Goal: Information Seeking & Learning: Learn about a topic

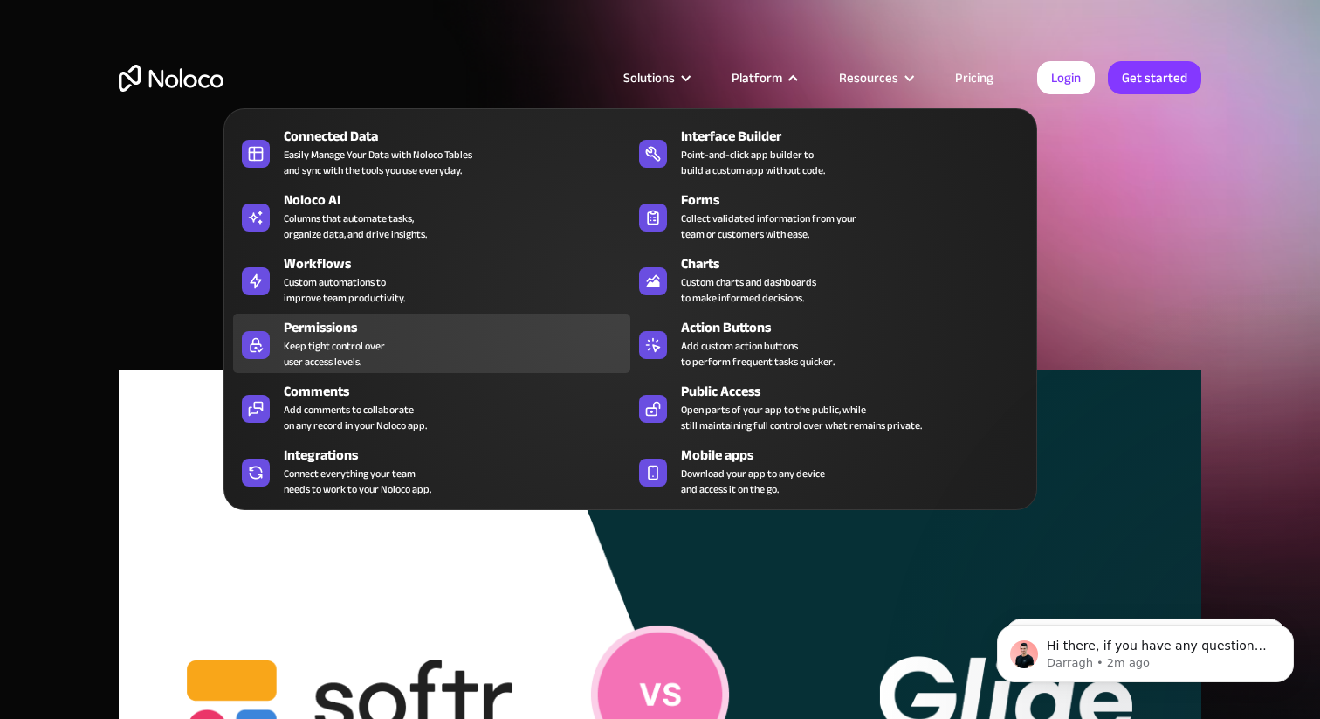
click at [358, 342] on div "Keep tight control over user access levels." at bounding box center [334, 353] width 101 height 31
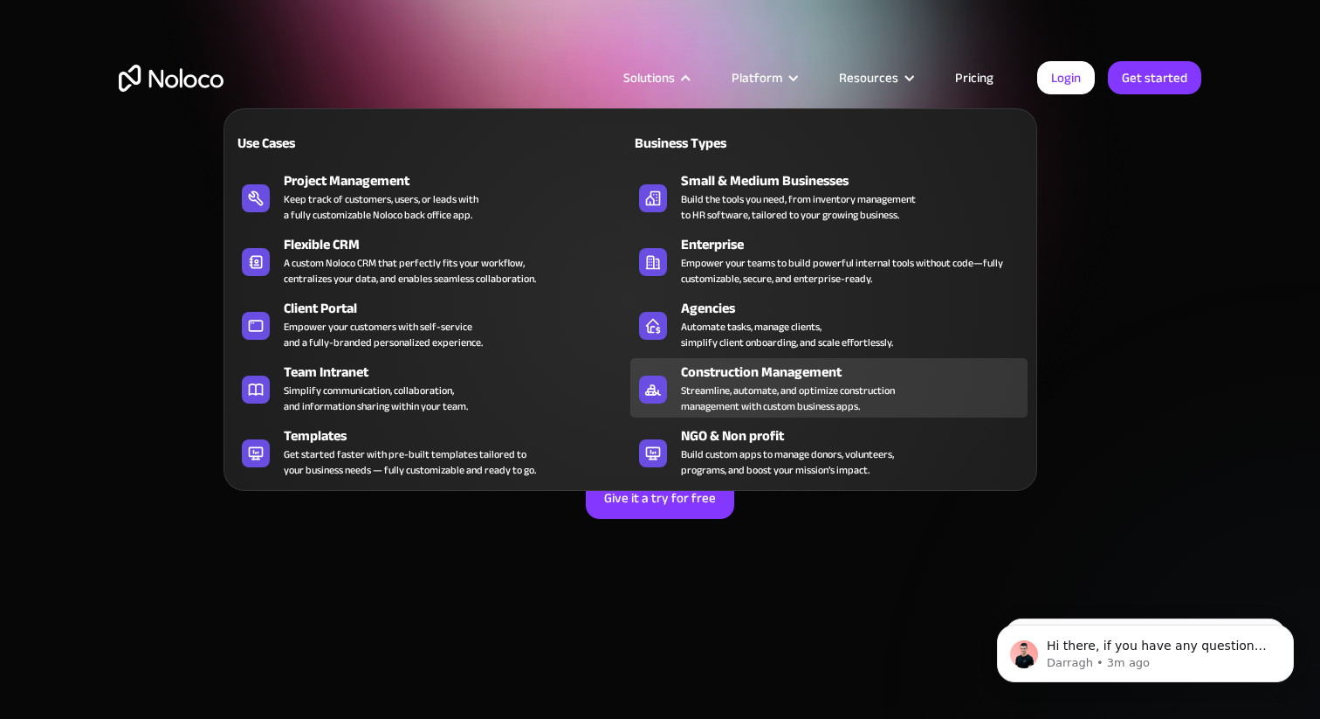
click at [779, 386] on div "Streamline, automate, and optimize construction management with custom business…" at bounding box center [788, 397] width 214 height 31
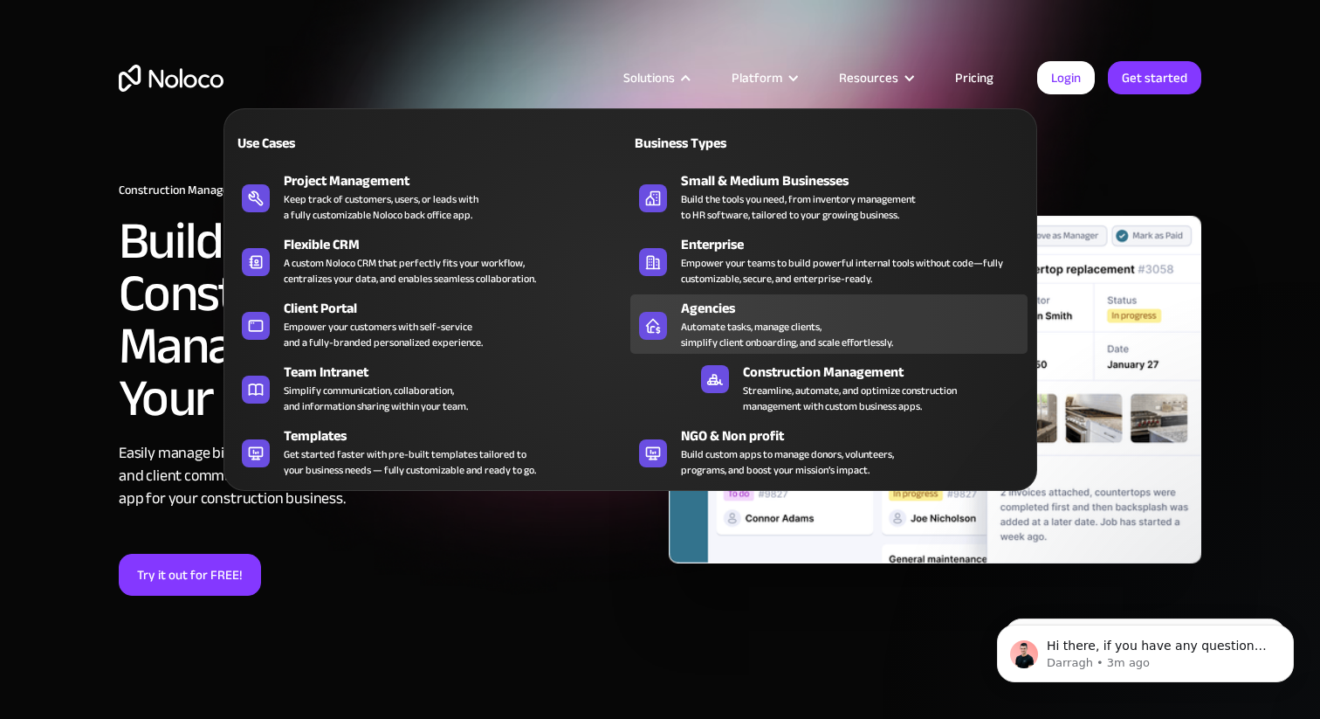
click at [760, 321] on div "Automate tasks, manage clients, simplify client onboarding, and scale effortles…" at bounding box center [787, 334] width 212 height 31
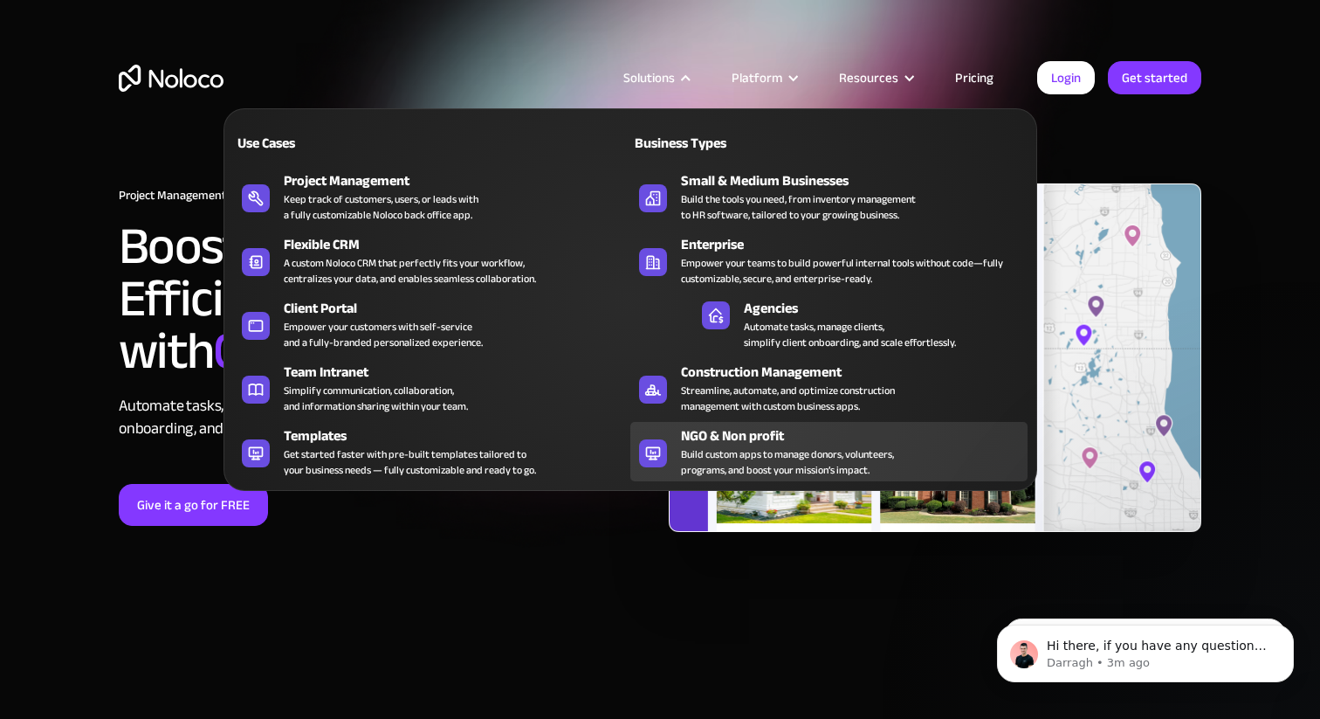
click at [714, 442] on div "NGO & Non profit" at bounding box center [858, 435] width 354 height 21
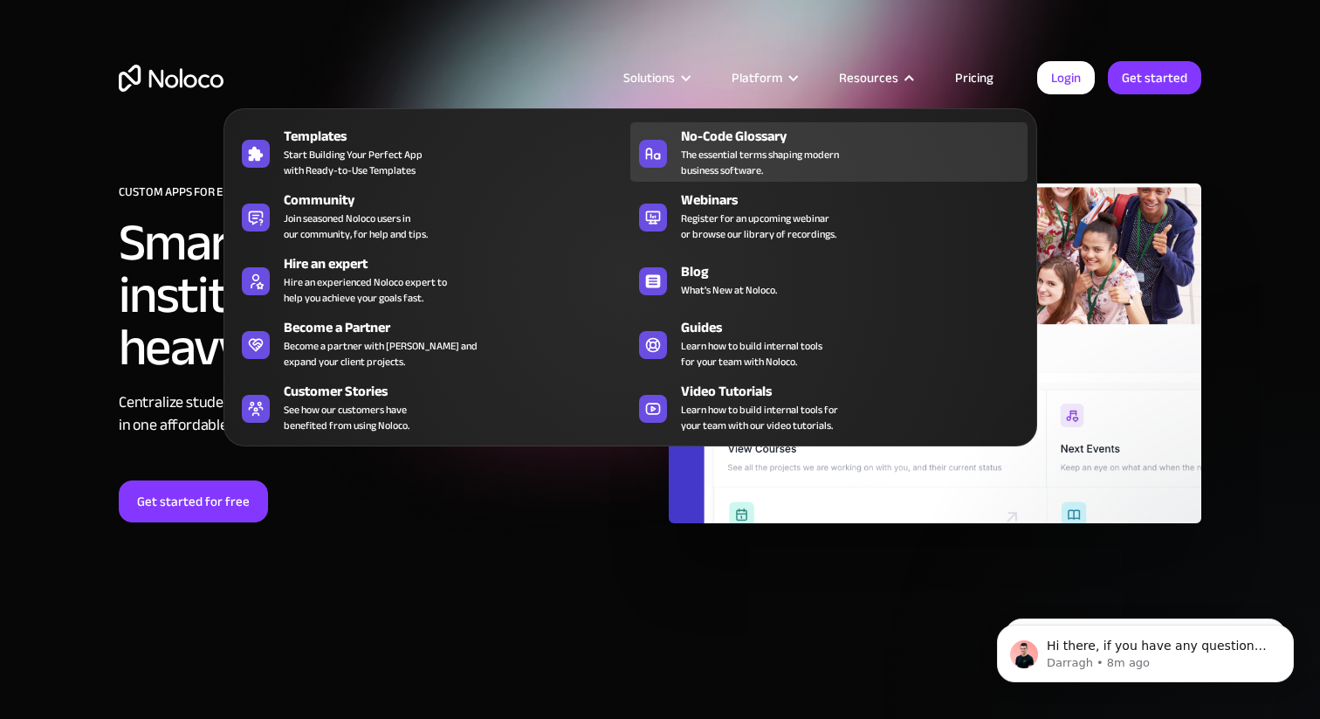
click at [788, 135] on div "No-Code Glossary" at bounding box center [858, 136] width 354 height 21
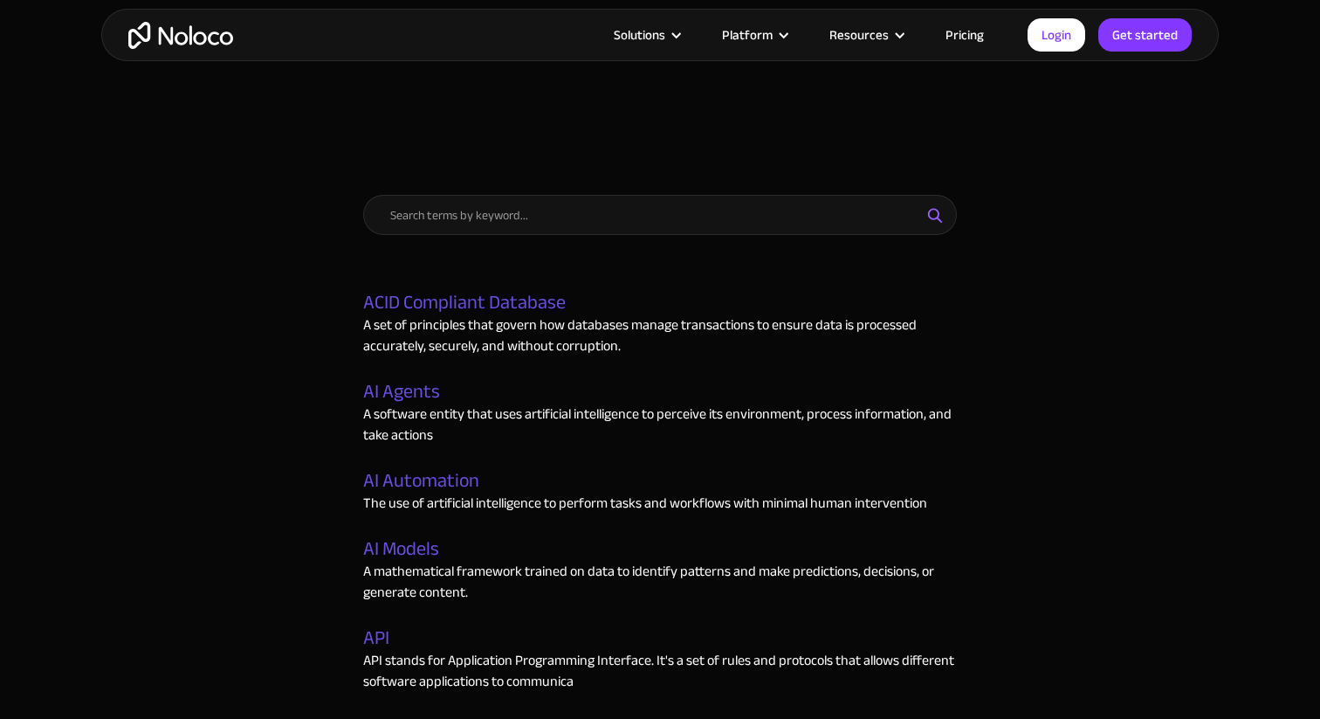
scroll to position [687, 0]
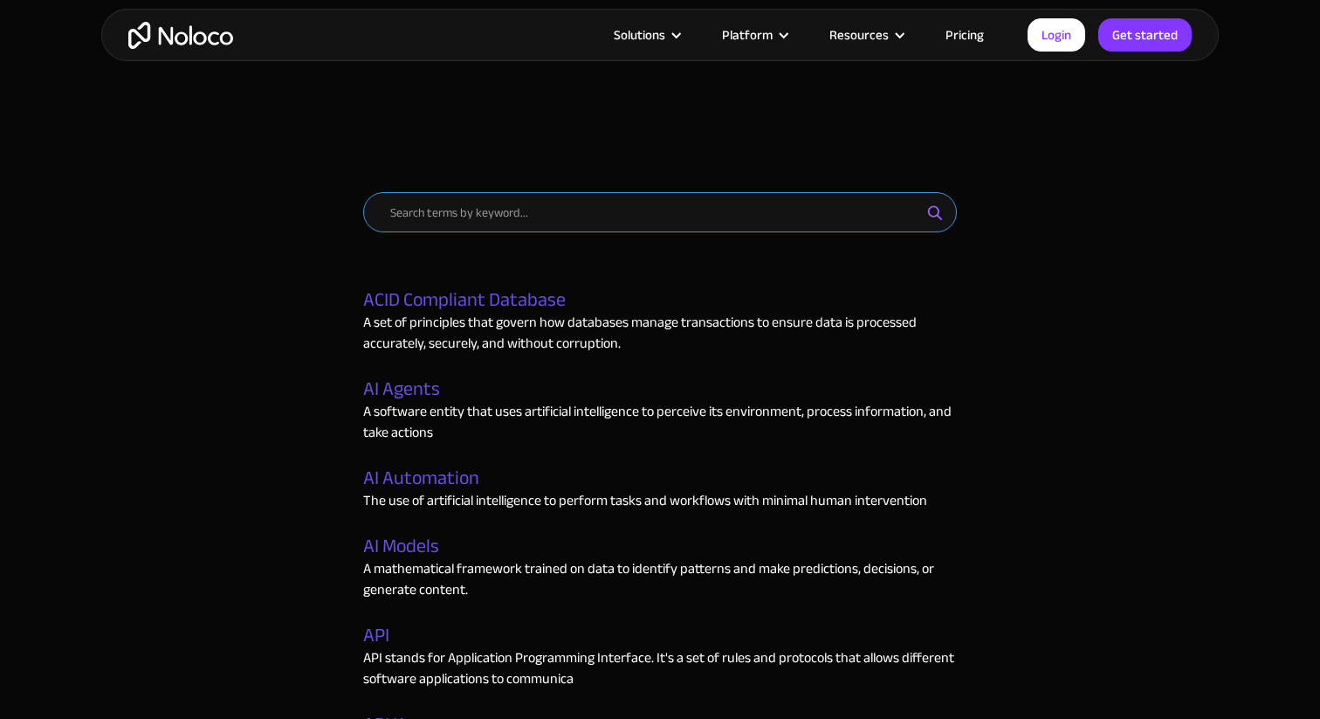
click at [460, 206] on input "Email Form" at bounding box center [660, 212] width 594 height 40
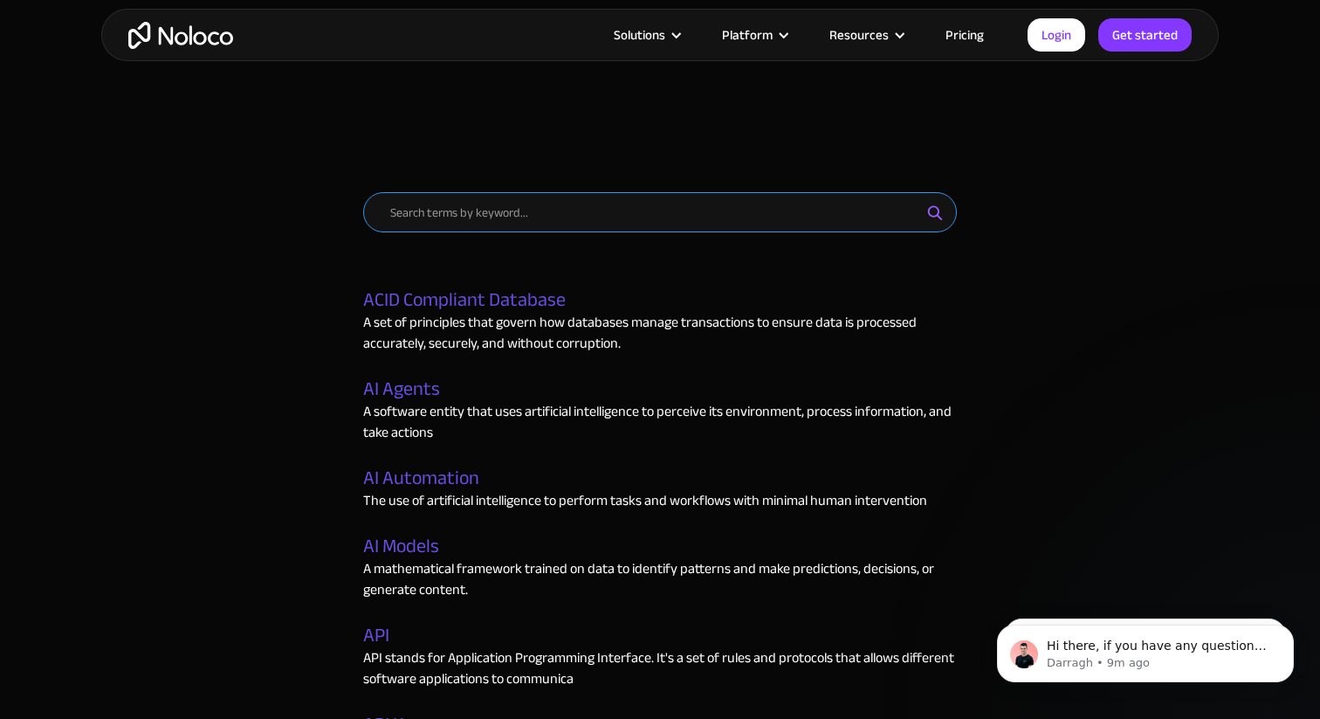
scroll to position [0, 0]
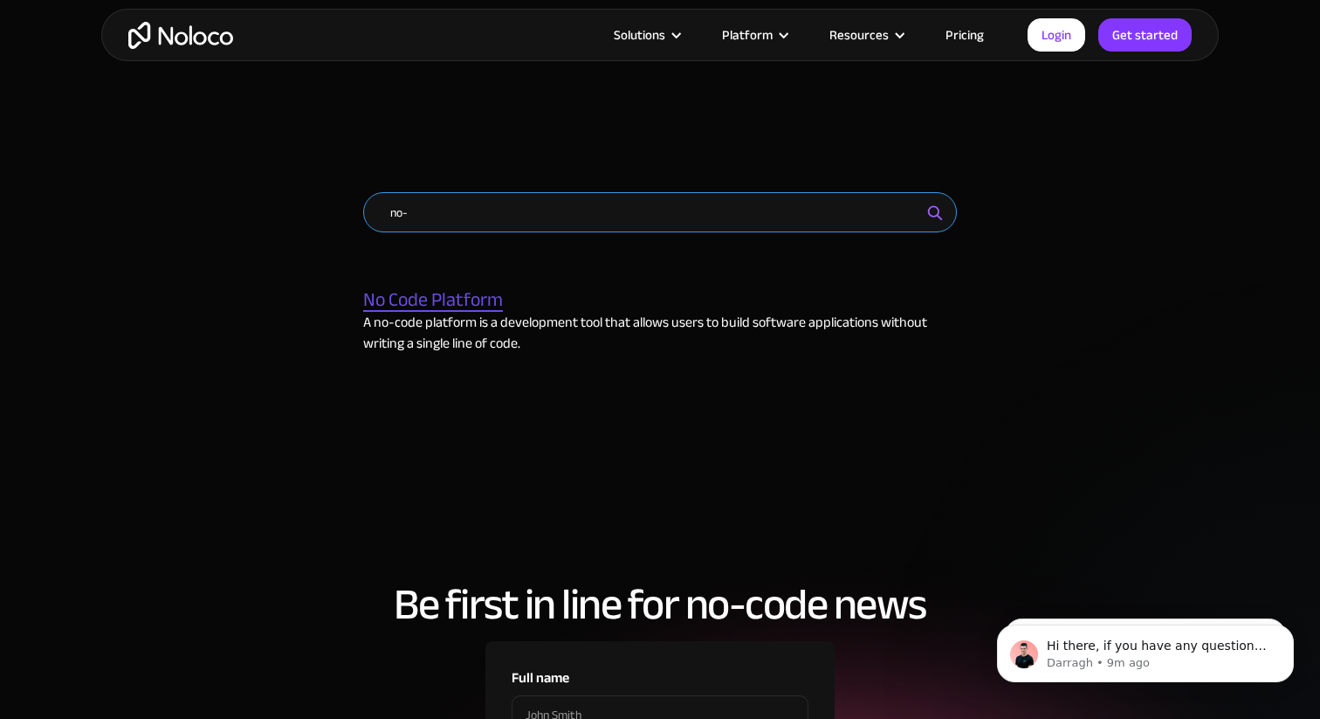
type input "no-"
click at [462, 306] on link "No Code Platform" at bounding box center [433, 300] width 140 height 23
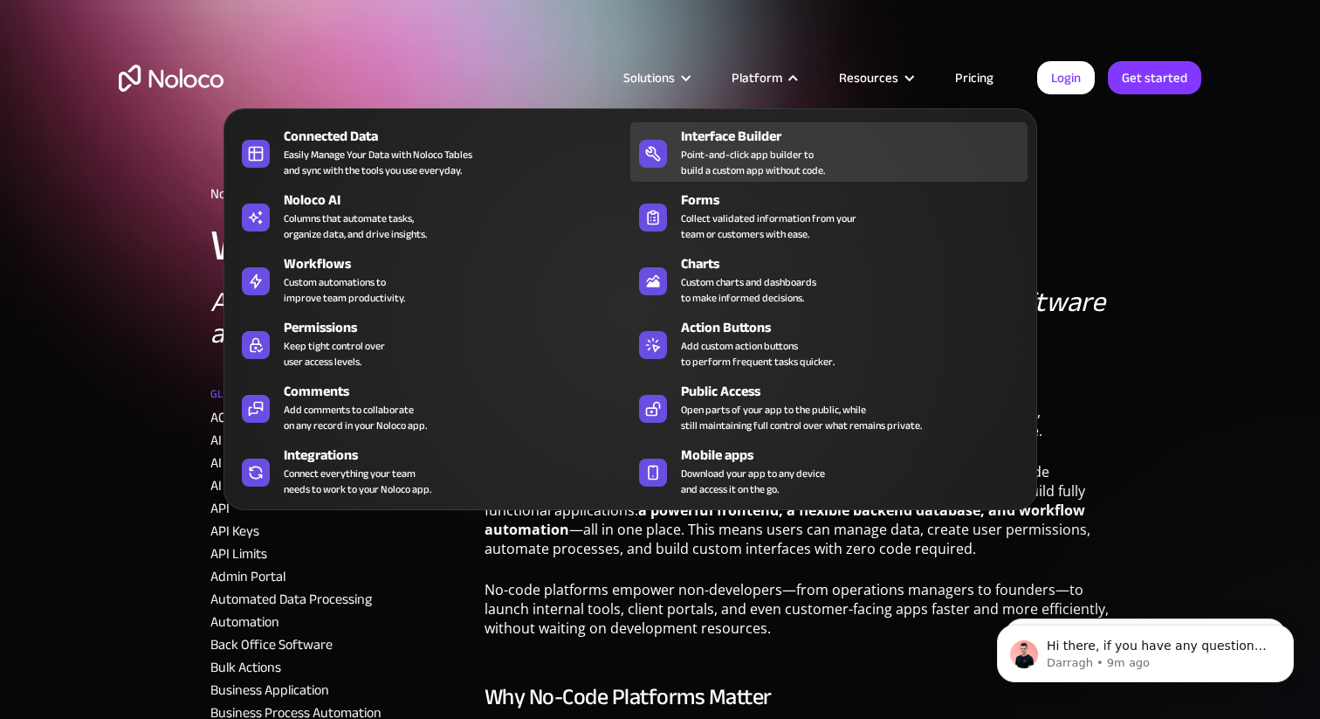
click at [709, 159] on div "Point-and-click app builder to build a custom app without code." at bounding box center [753, 162] width 144 height 31
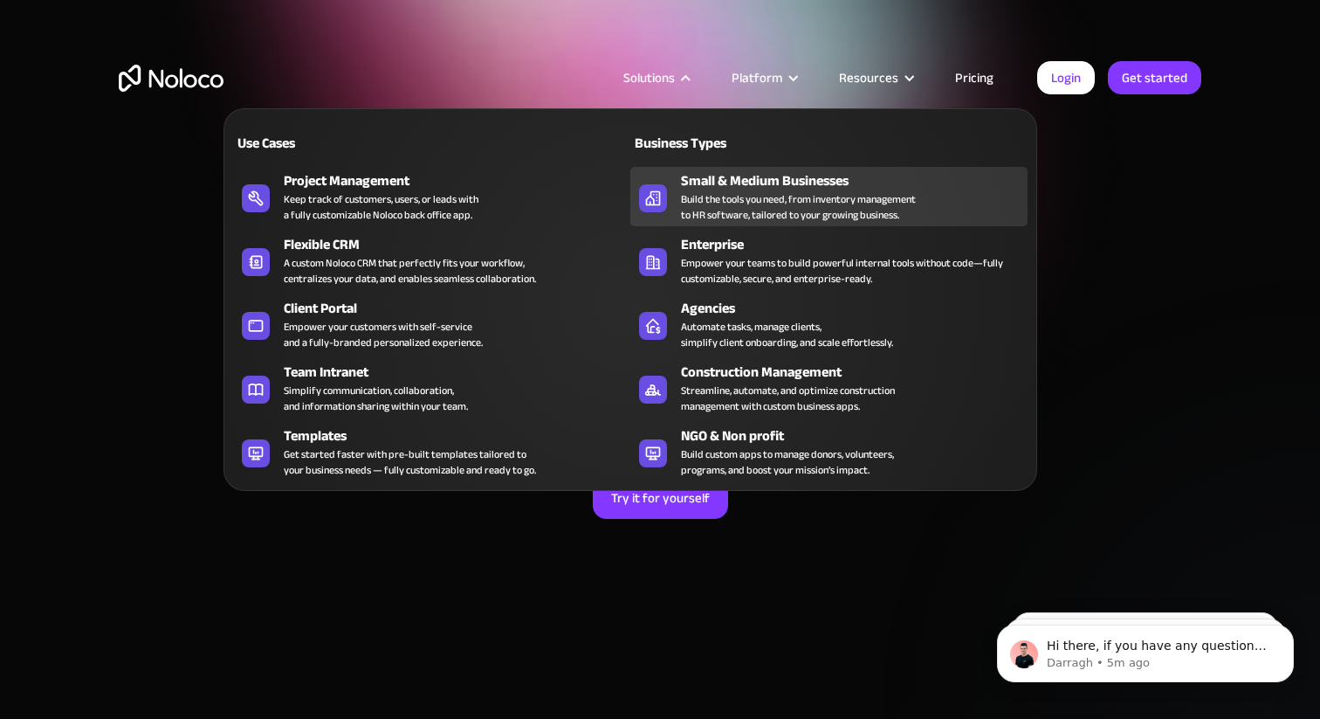
click at [703, 191] on div "Build the tools you need, from inventory management to HR software, tailored to…" at bounding box center [798, 206] width 235 height 31
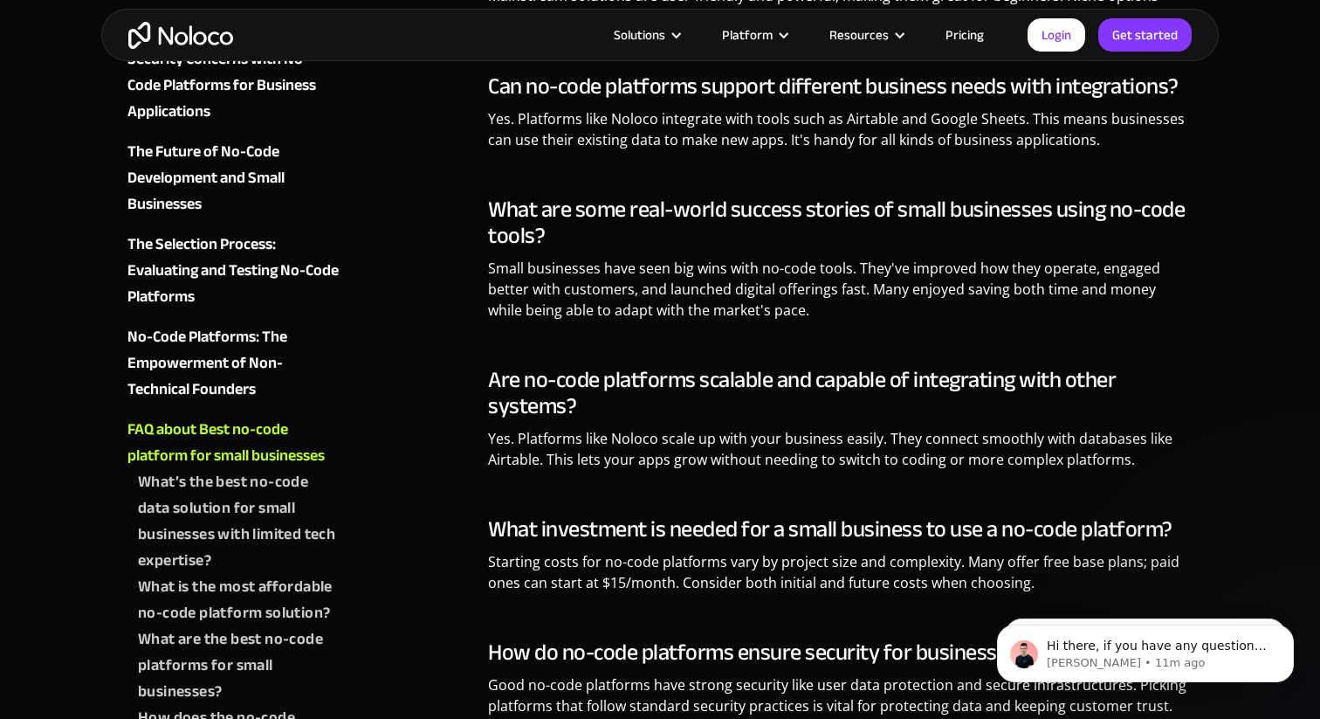
scroll to position [10029, 0]
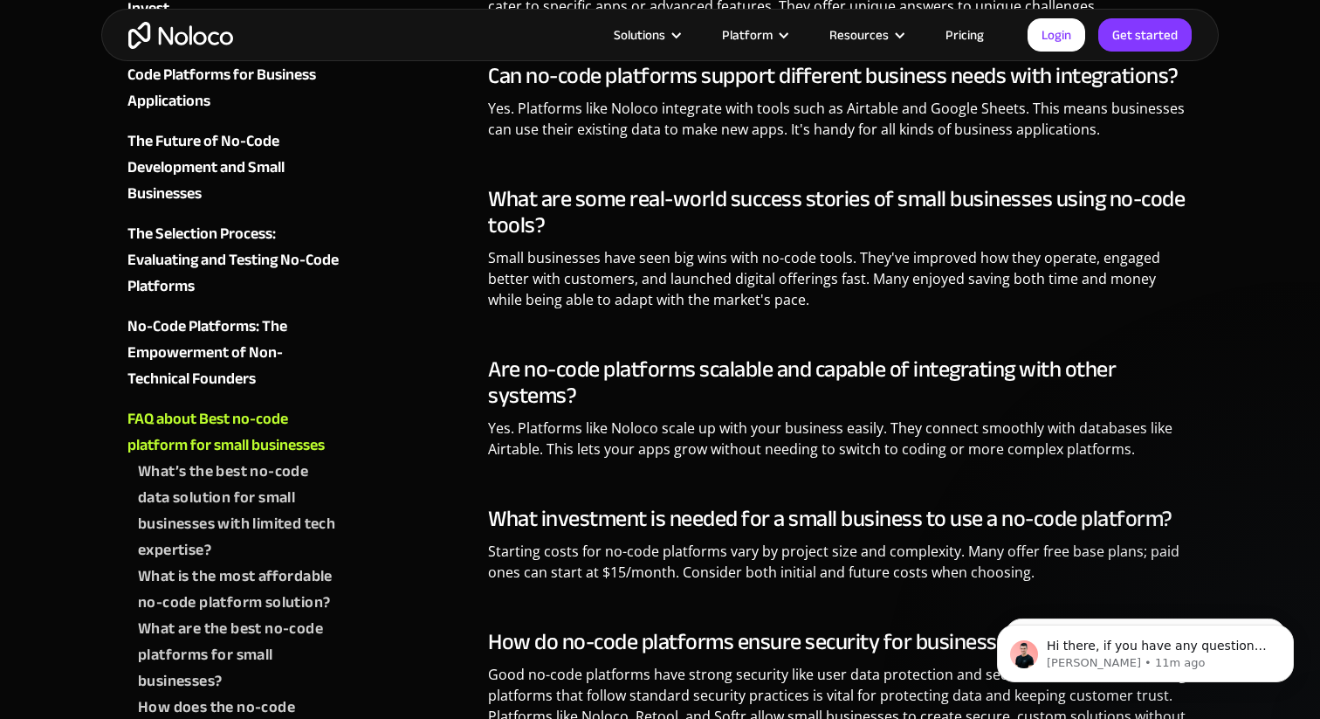
click at [221, 458] on div "What’s the best no-code data solution for small businesses with limited tech ex…" at bounding box center [238, 510] width 201 height 105
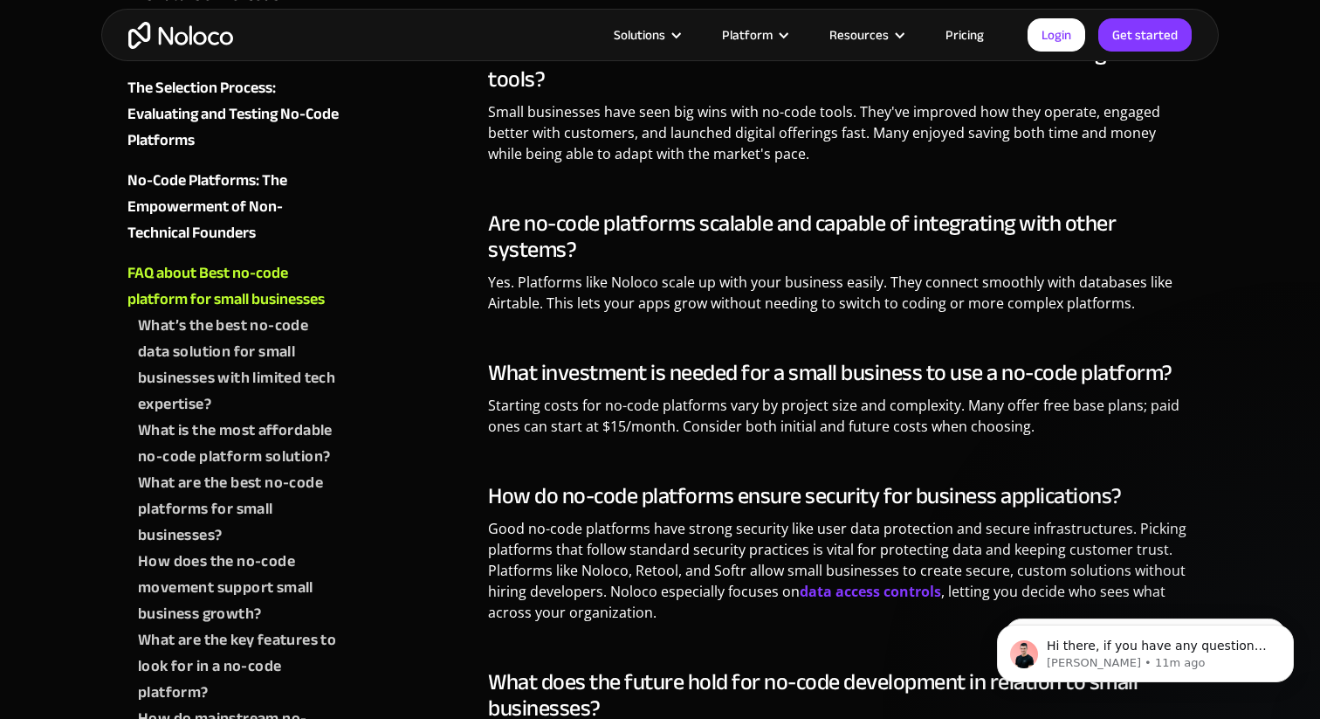
scroll to position [10177, 0]
